Goal: Task Accomplishment & Management: Complete application form

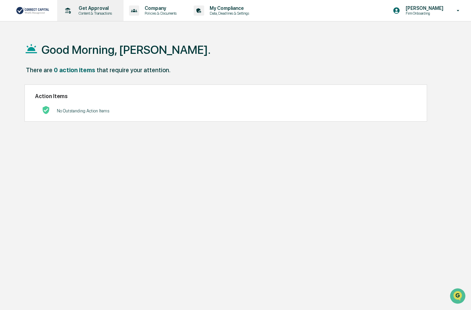
click at [95, 10] on p "Get Approval" at bounding box center [94, 7] width 42 height 5
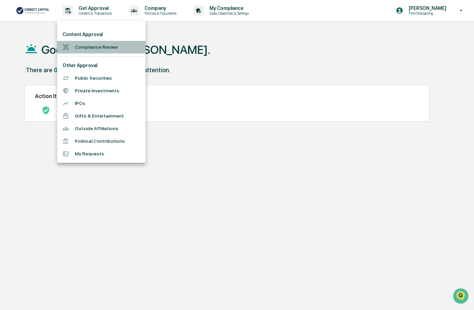
click at [96, 47] on li "Compliance Review" at bounding box center [101, 47] width 88 height 13
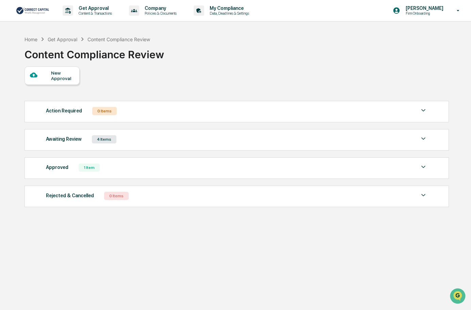
click at [49, 72] on div at bounding box center [40, 75] width 21 height 9
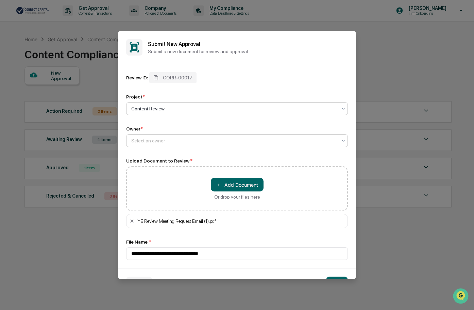
click at [157, 138] on div at bounding box center [234, 140] width 206 height 7
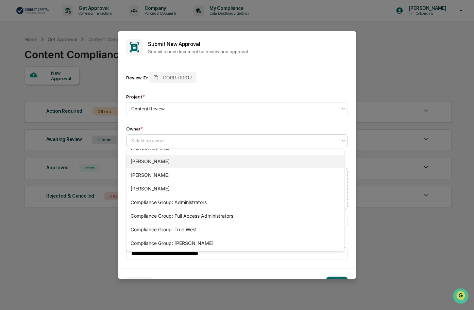
scroll to position [50, 0]
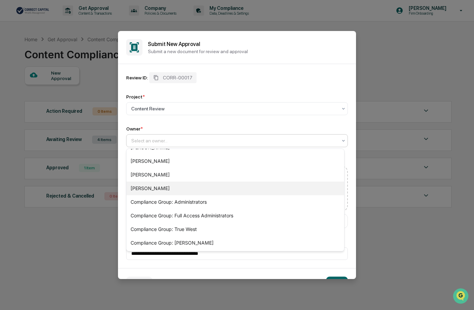
click at [150, 184] on div "[PERSON_NAME]" at bounding box center [236, 188] width 218 height 14
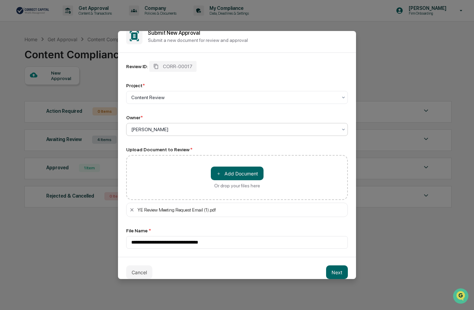
scroll to position [20, 0]
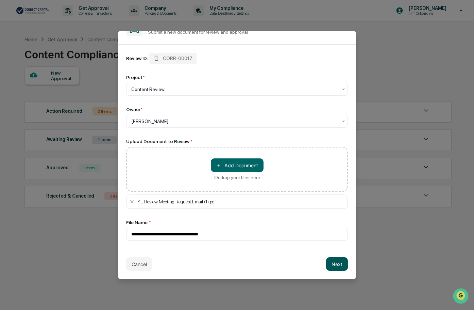
click at [332, 263] on button "Next" at bounding box center [337, 264] width 22 height 14
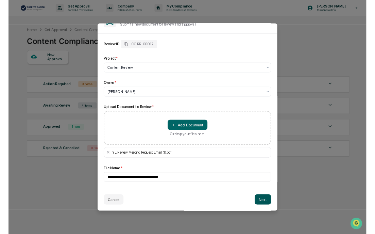
scroll to position [0, 0]
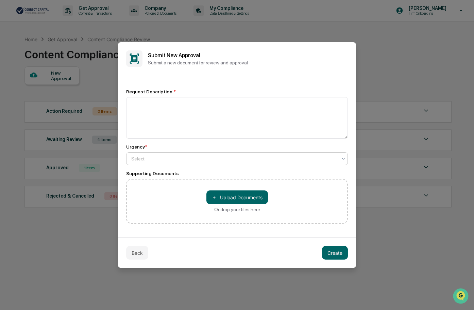
click at [167, 158] on div at bounding box center [234, 158] width 206 height 7
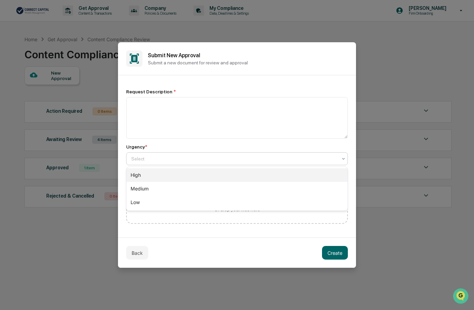
drag, startPoint x: 159, startPoint y: 176, endPoint x: 152, endPoint y: 111, distance: 64.6
click at [159, 174] on div "High" at bounding box center [237, 175] width 221 height 14
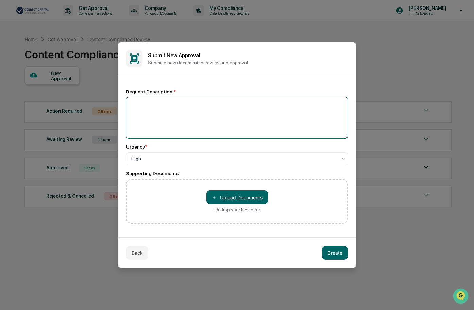
click at [148, 102] on textarea at bounding box center [237, 118] width 222 height 42
click at [175, 105] on textarea "**********" at bounding box center [237, 118] width 222 height 42
click at [240, 104] on textarea "**********" at bounding box center [237, 118] width 222 height 42
type textarea "**********"
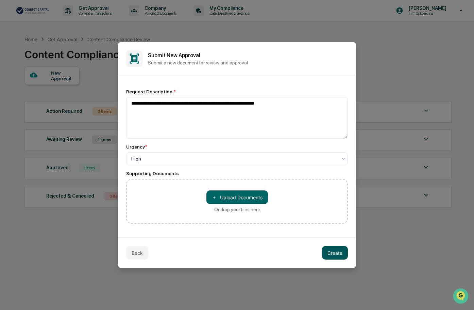
click at [343, 251] on button "Create" at bounding box center [335, 253] width 26 height 14
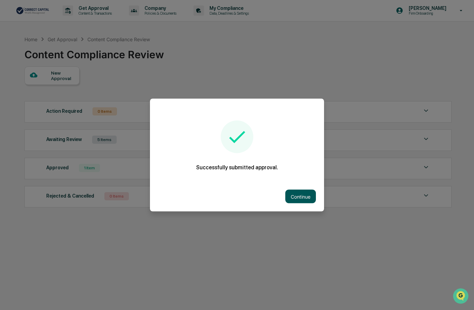
click at [297, 196] on button "Continue" at bounding box center [300, 197] width 31 height 14
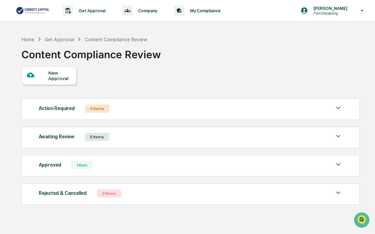
click at [202, 216] on div "Home Get Approval Content Compliance Review Content Compliance Review New Appro…" at bounding box center [190, 149] width 358 height 234
